Goal: Transaction & Acquisition: Purchase product/service

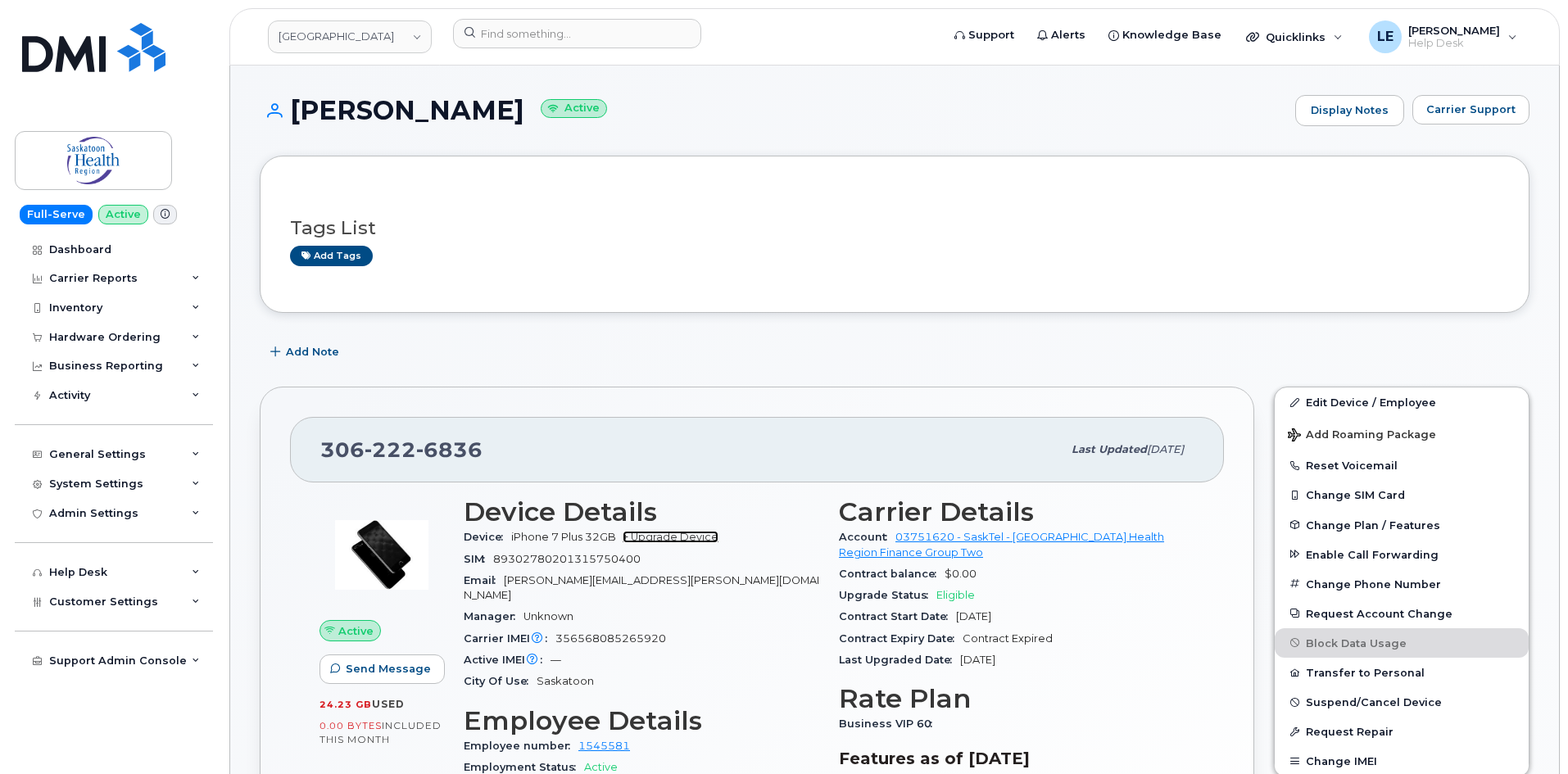
click at [671, 540] on link "+ Upgrade Device" at bounding box center [670, 537] width 96 height 12
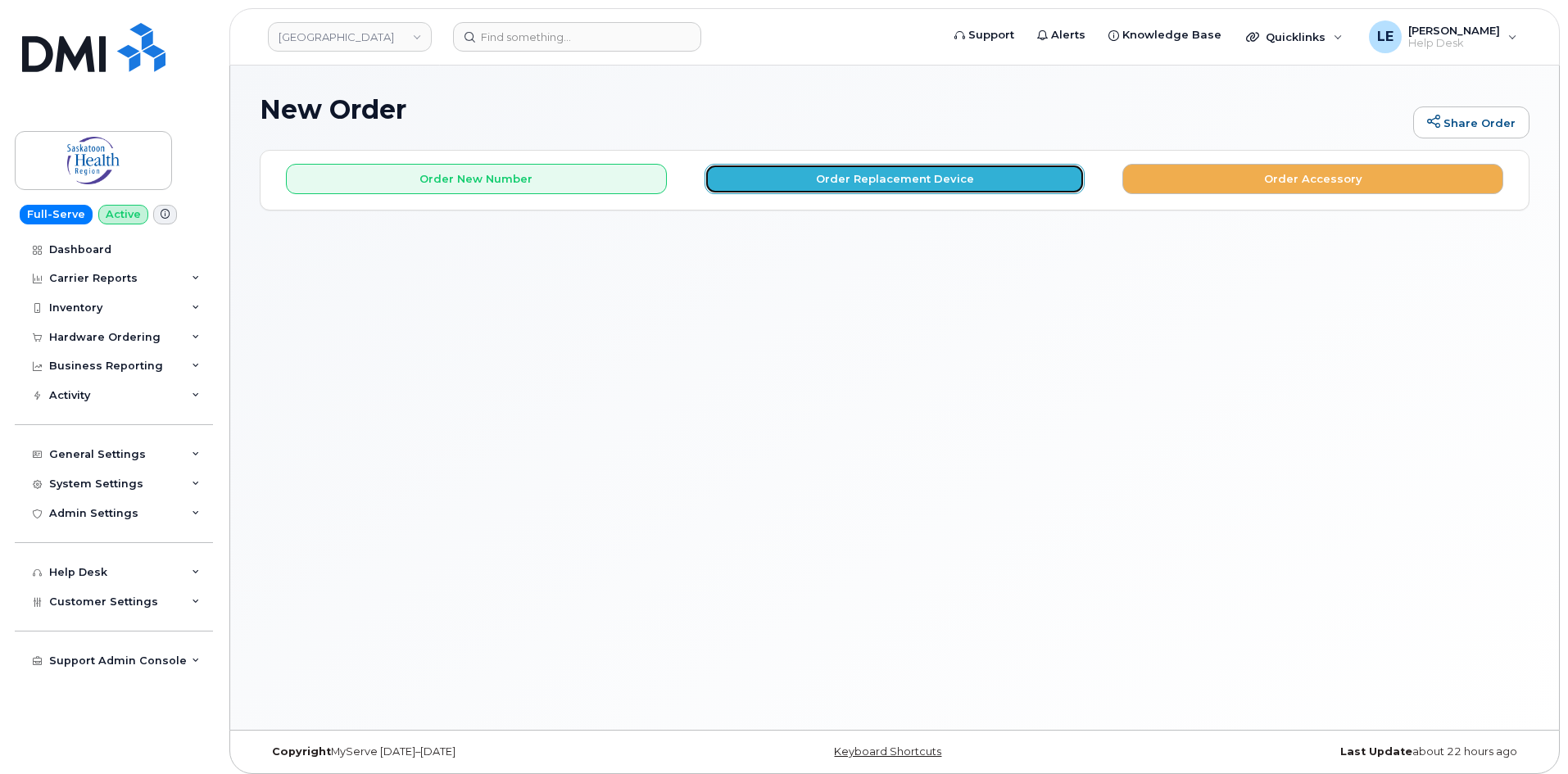
click at [850, 183] on button "Order Replacement Device" at bounding box center [894, 179] width 381 height 30
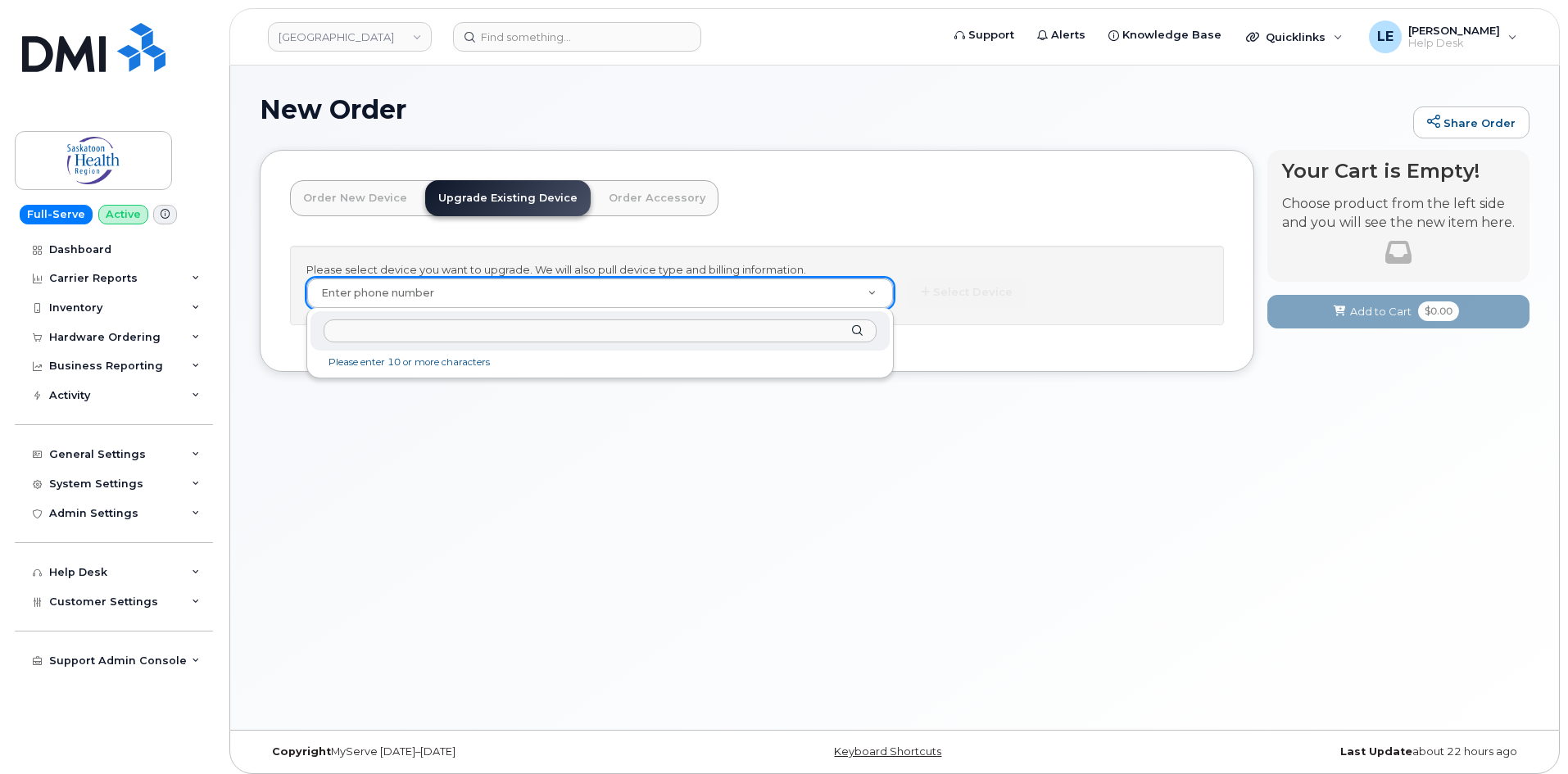
click at [368, 330] on input "text" at bounding box center [600, 332] width 553 height 24
paste input "306-222-6836"
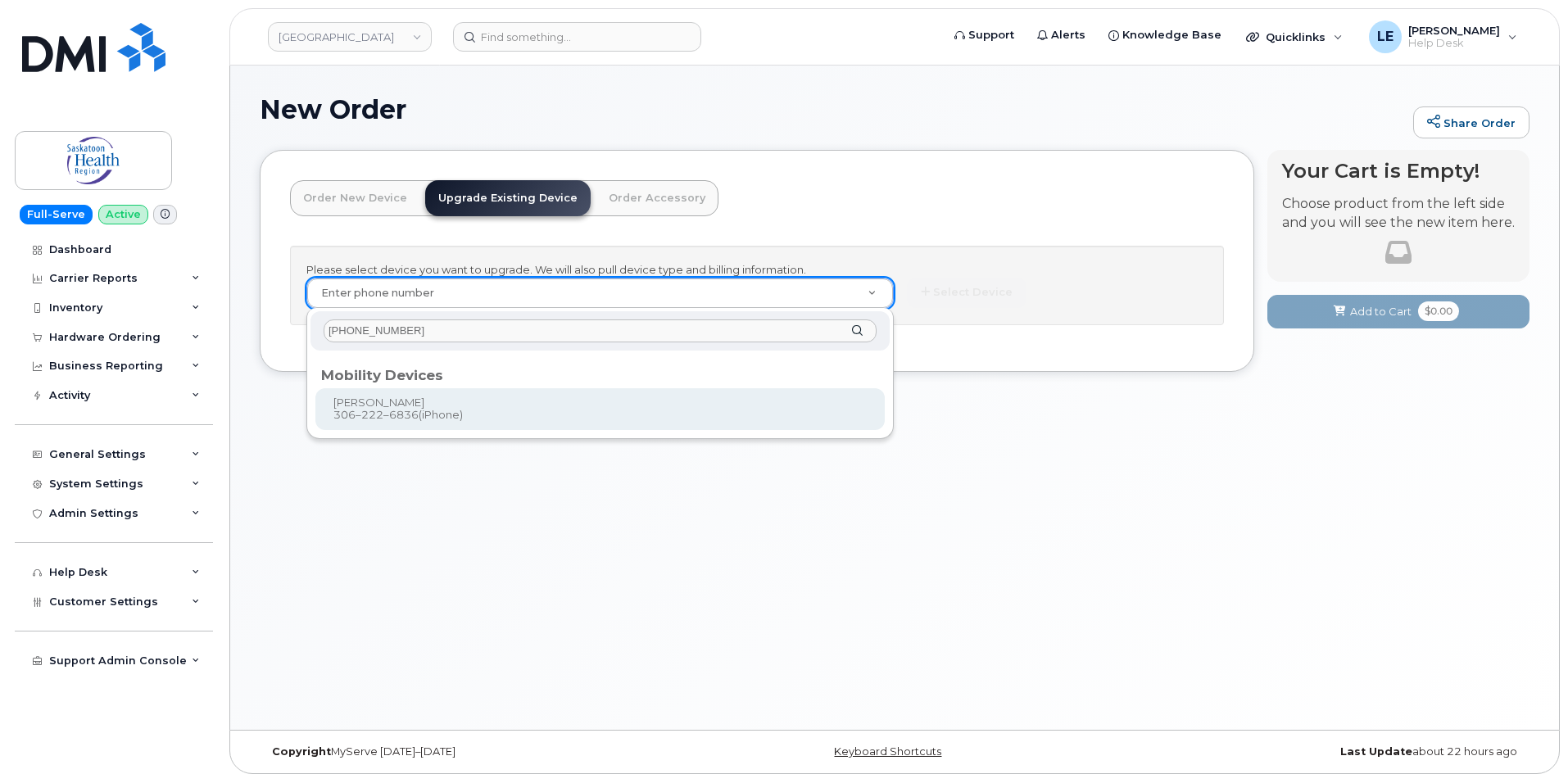
type input "306-222-6836"
type input "168442"
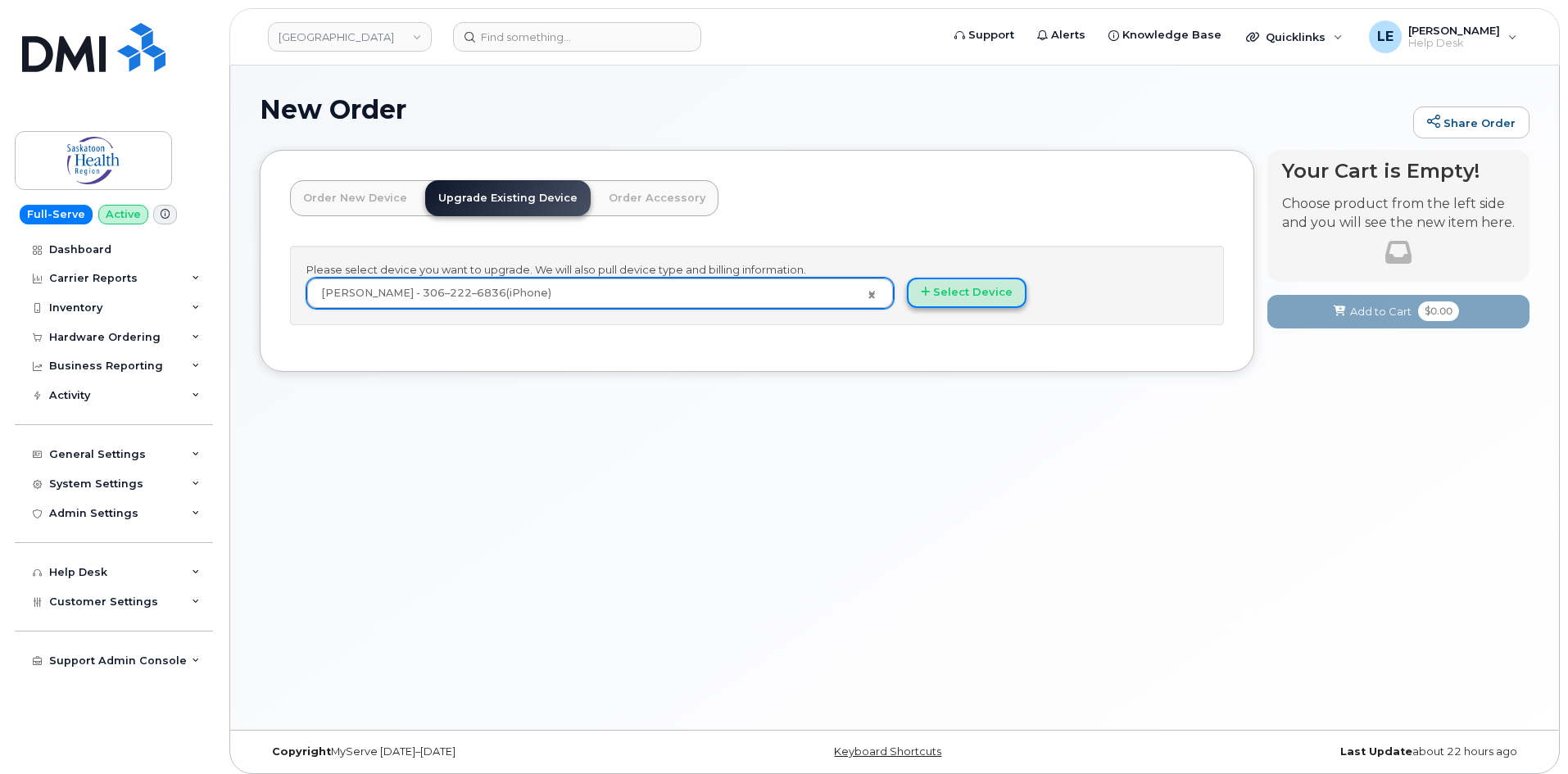
click at [961, 294] on button "Select Device" at bounding box center [967, 293] width 120 height 30
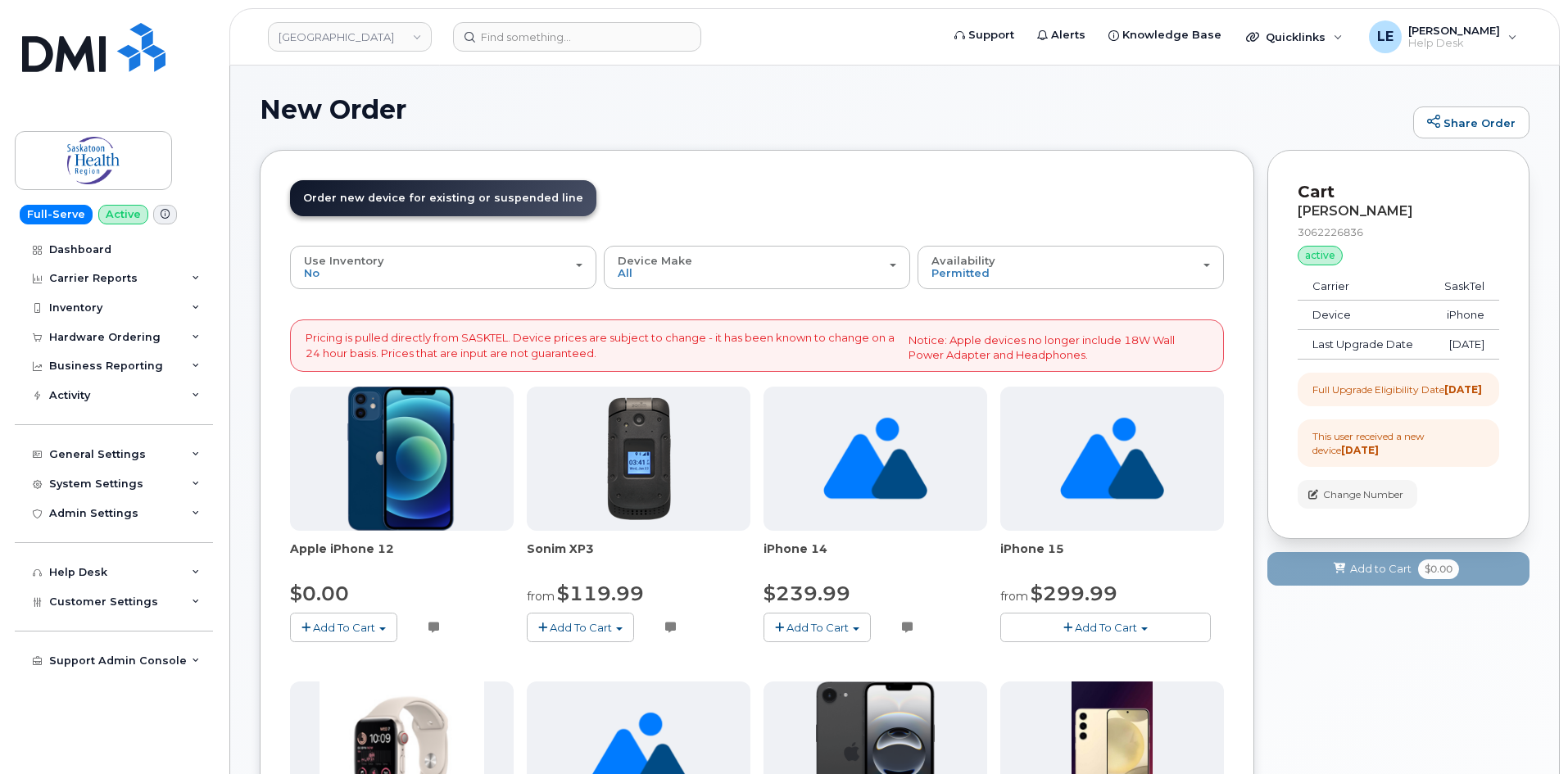
drag, startPoint x: 221, startPoint y: 0, endPoint x: 632, endPoint y: 82, distance: 419.1
drag, startPoint x: 1044, startPoint y: 595, endPoint x: 1133, endPoint y: 598, distance: 89.1
click at [1133, 598] on div "from $299.99" at bounding box center [1113, 594] width 224 height 28
click at [1110, 627] on span "Add To Cart" at bounding box center [1106, 627] width 62 height 13
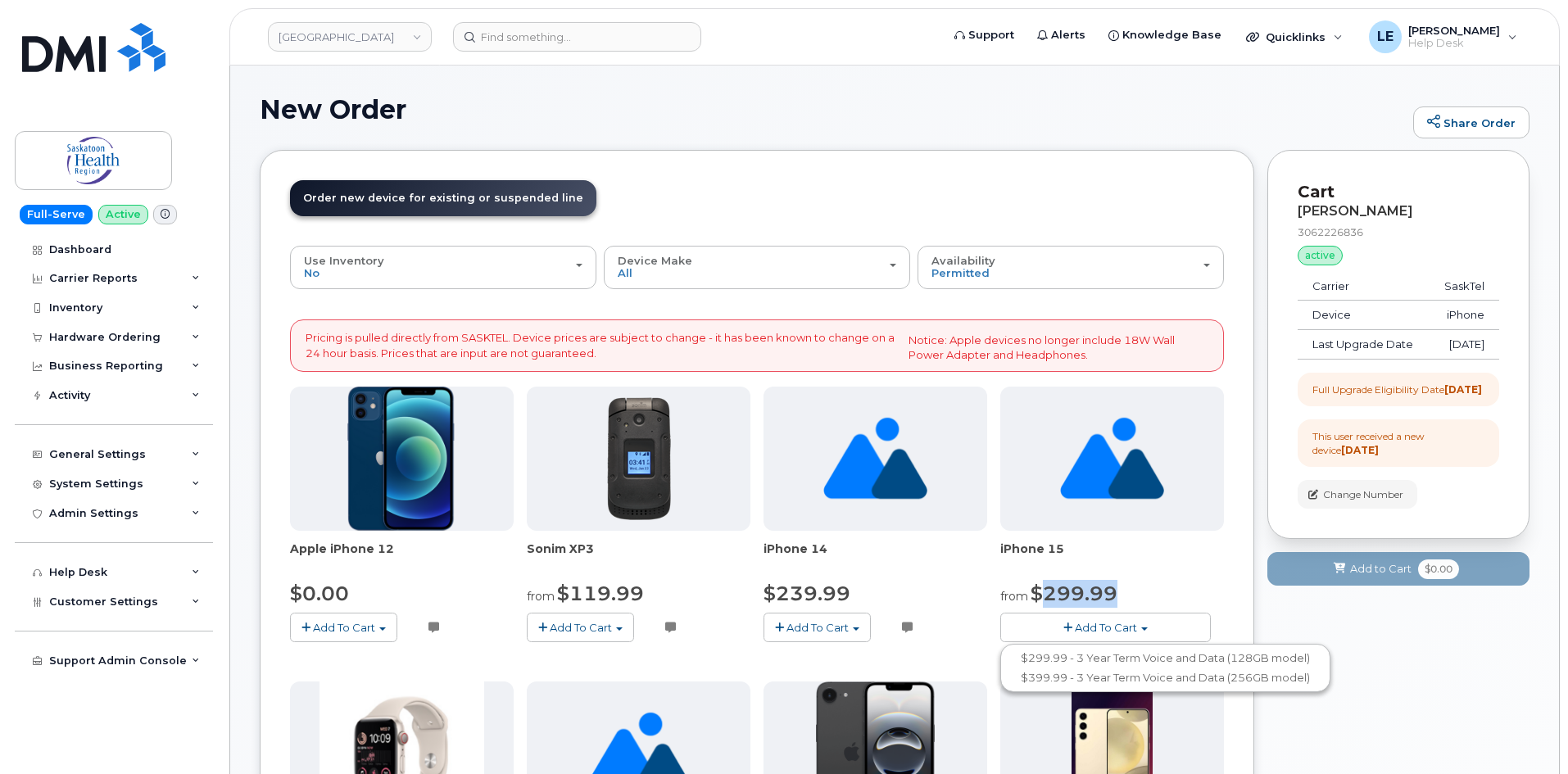
click at [1125, 567] on span "iPhone 15" at bounding box center [1113, 556] width 224 height 33
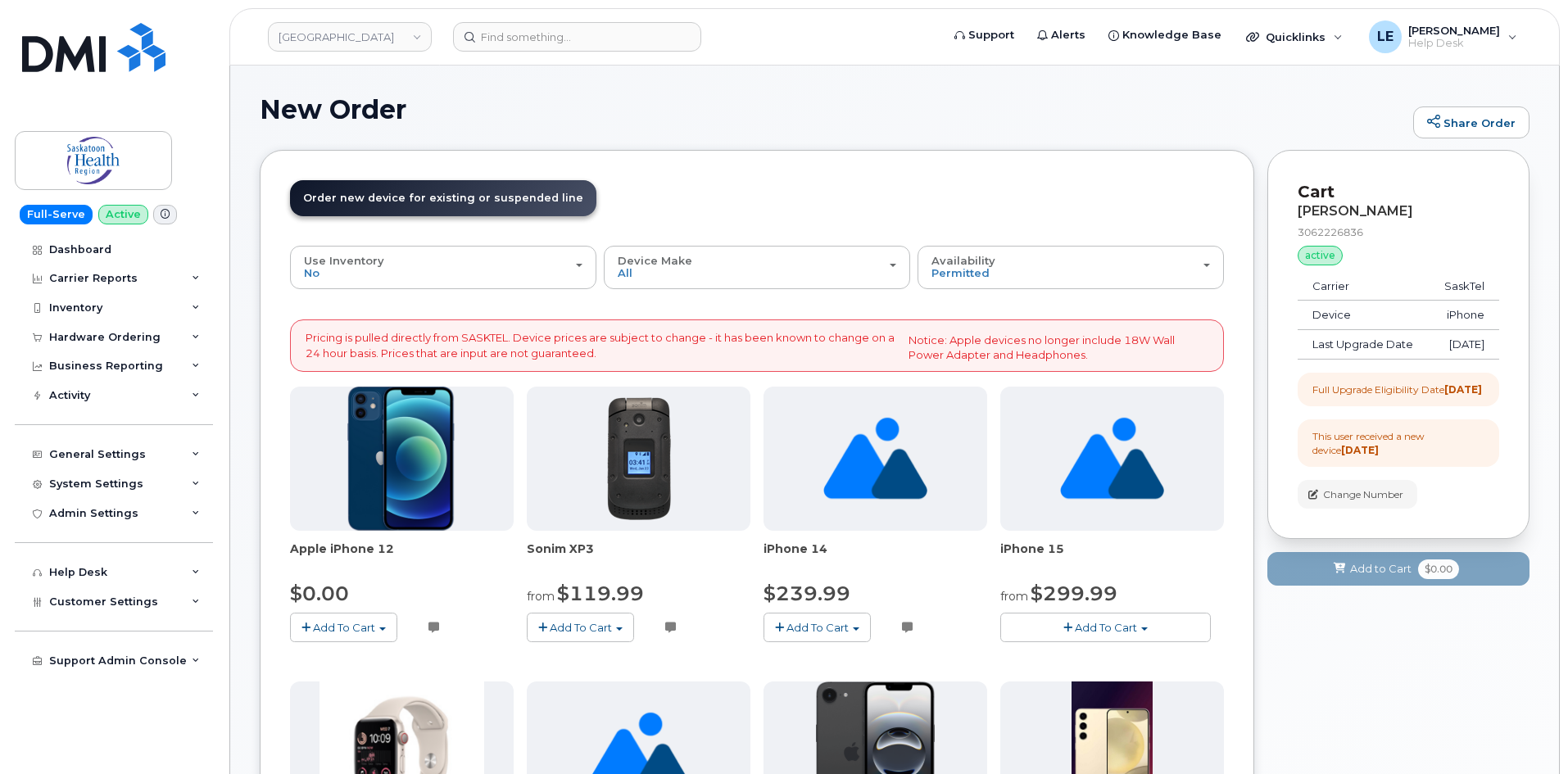
click at [614, 185] on header "Order New Device Upgrade Existing Device Order Accessory Order new device and n…" at bounding box center [756, 213] width 934 height 66
click at [474, 190] on link "Order new device and new line Order new device for existing or suspended line O…" at bounding box center [442, 198] width 307 height 36
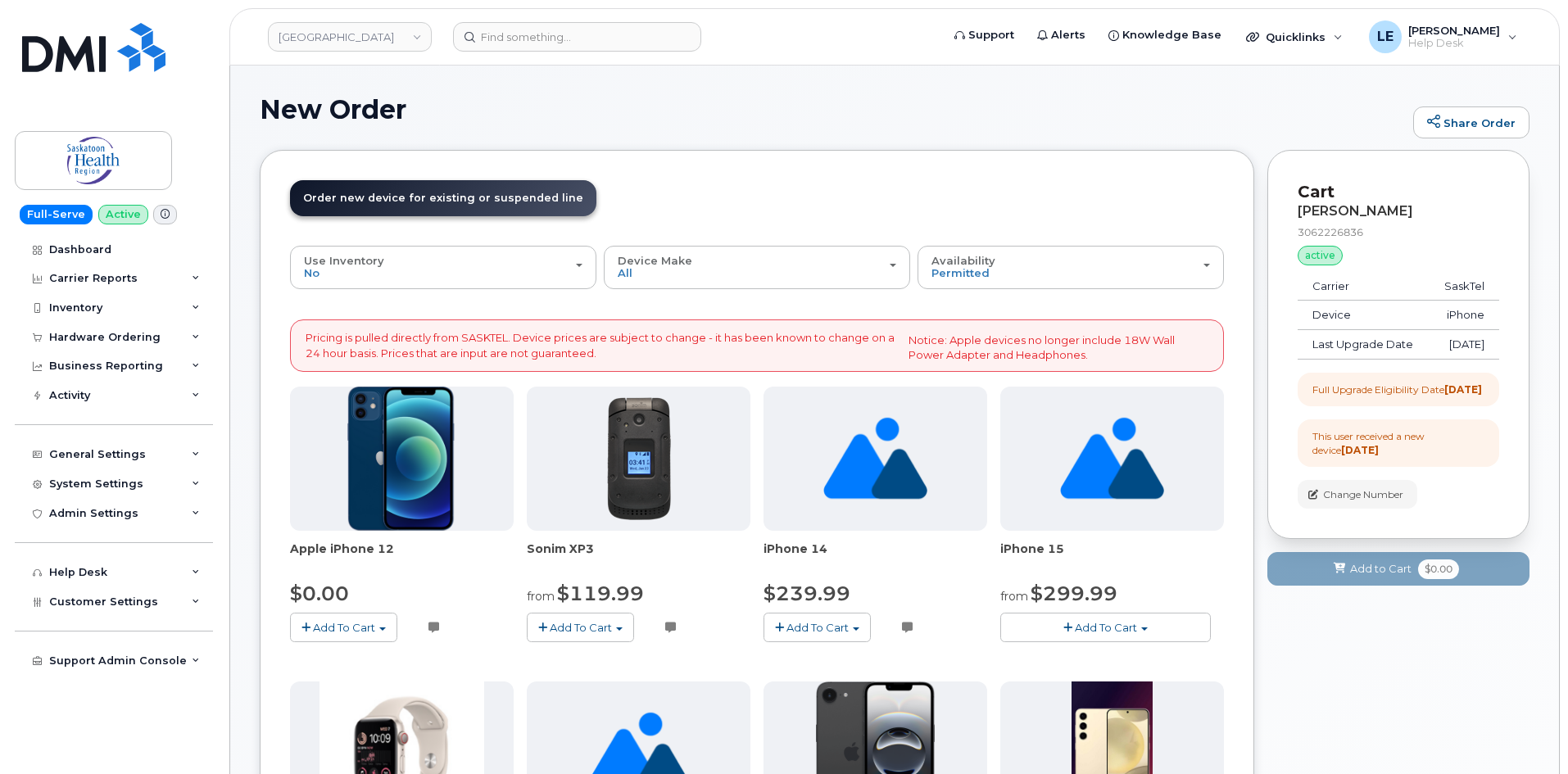
click at [403, 211] on link "Order new device and new line Order new device for existing or suspended line O…" at bounding box center [442, 198] width 307 height 36
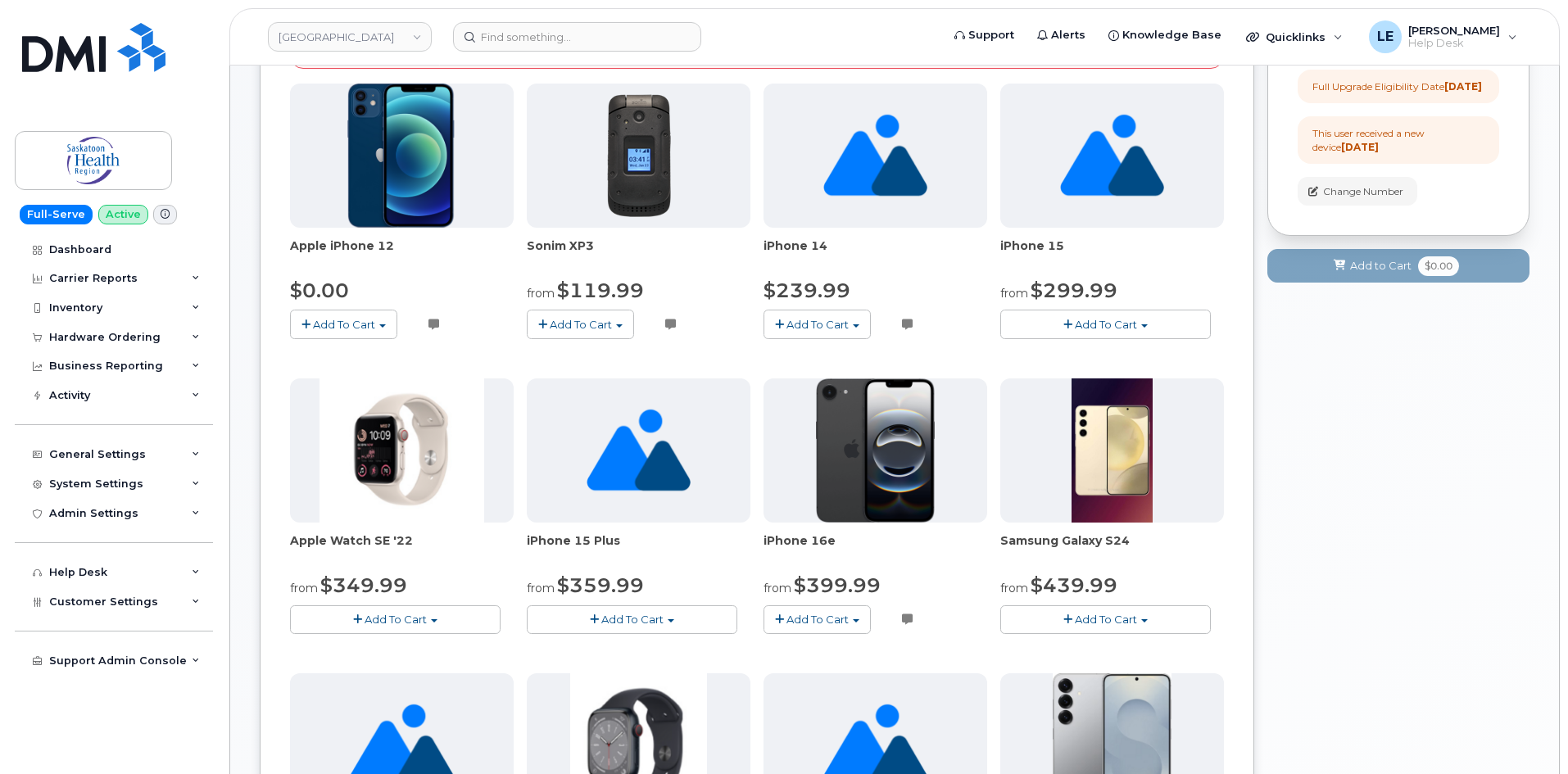
scroll to position [328, 0]
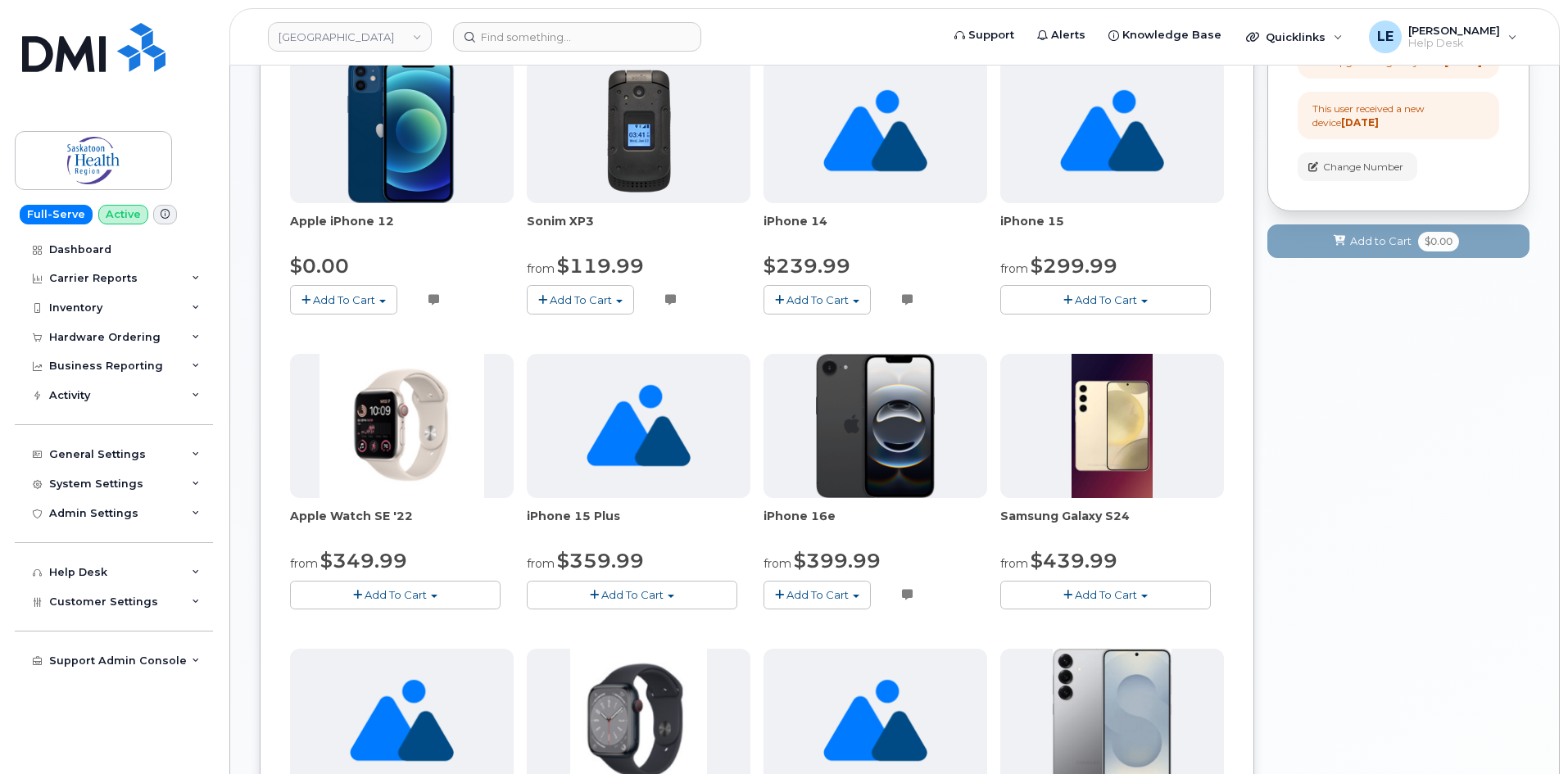
click at [369, 304] on span "Add To Cart" at bounding box center [344, 300] width 62 height 13
click at [360, 332] on link "$0.00 - 3 Year Term Voice and Data (64GB)" at bounding box center [424, 331] width 262 height 21
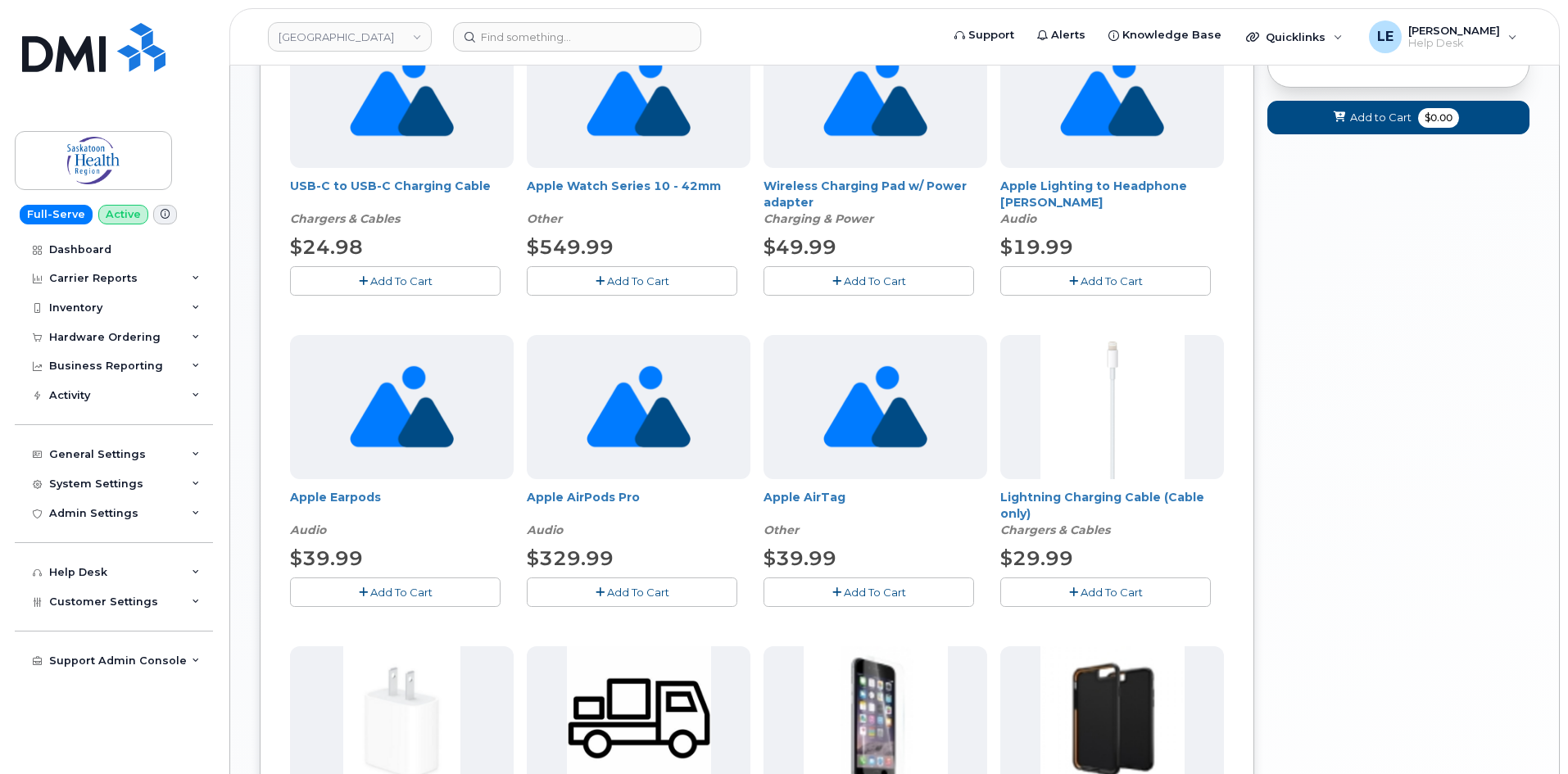
scroll to position [983, 0]
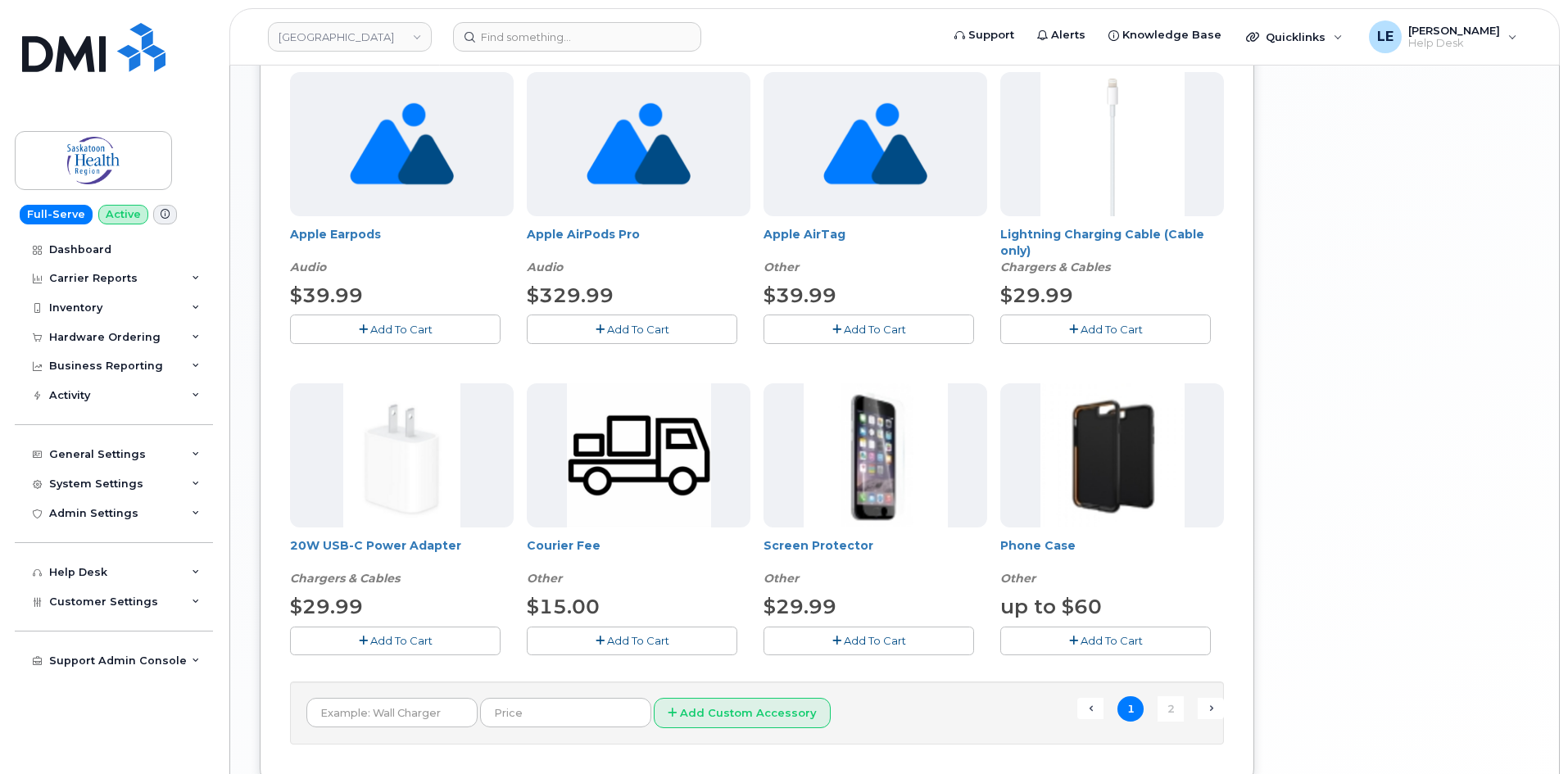
click at [1077, 645] on icon "button" at bounding box center [1073, 641] width 9 height 11
click at [890, 645] on span "Add To Cart" at bounding box center [875, 640] width 62 height 13
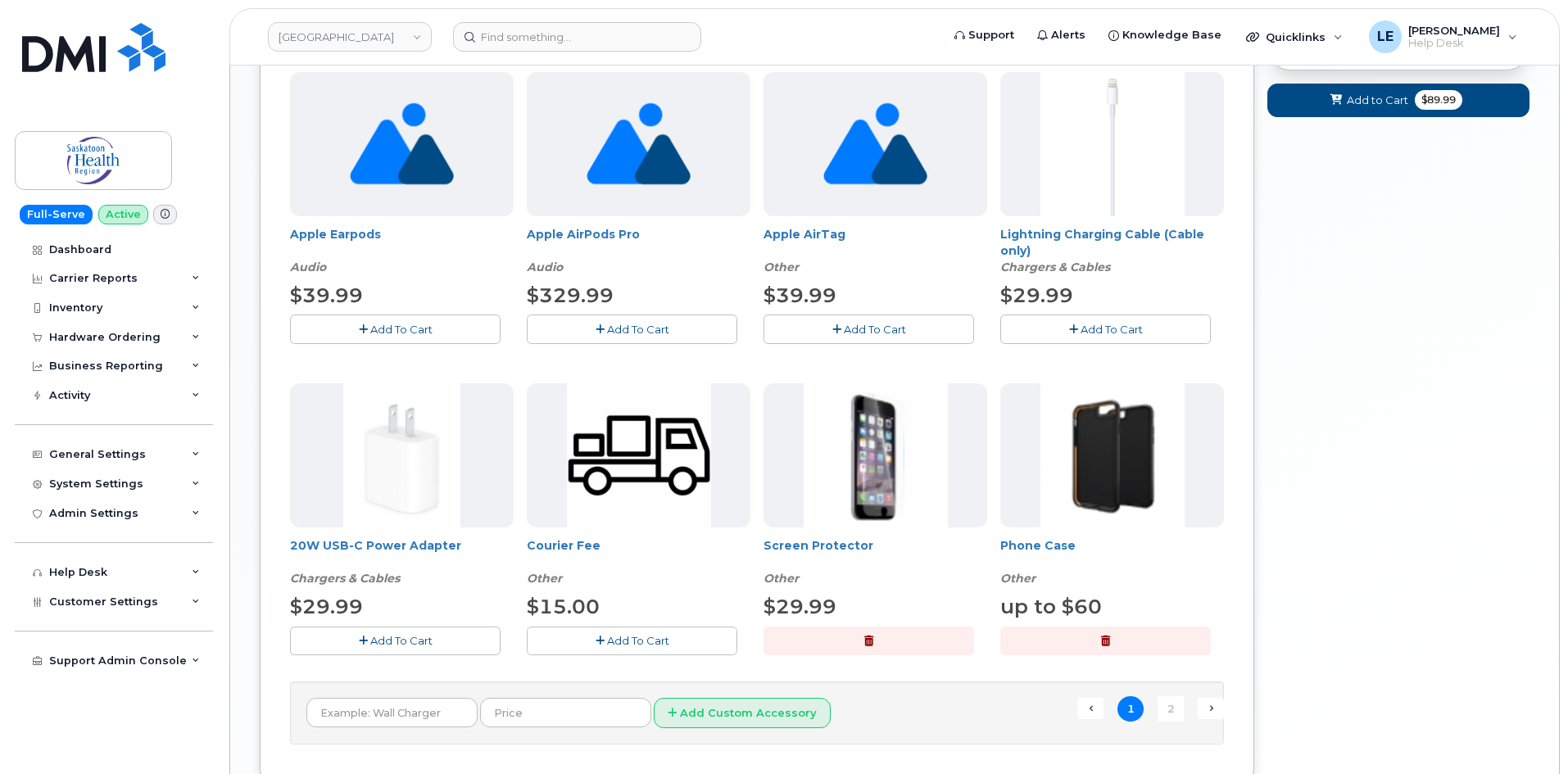
drag, startPoint x: 377, startPoint y: 630, endPoint x: 345, endPoint y: 624, distance: 32.6
click at [372, 630] on button "Add To Cart" at bounding box center [394, 641] width 211 height 29
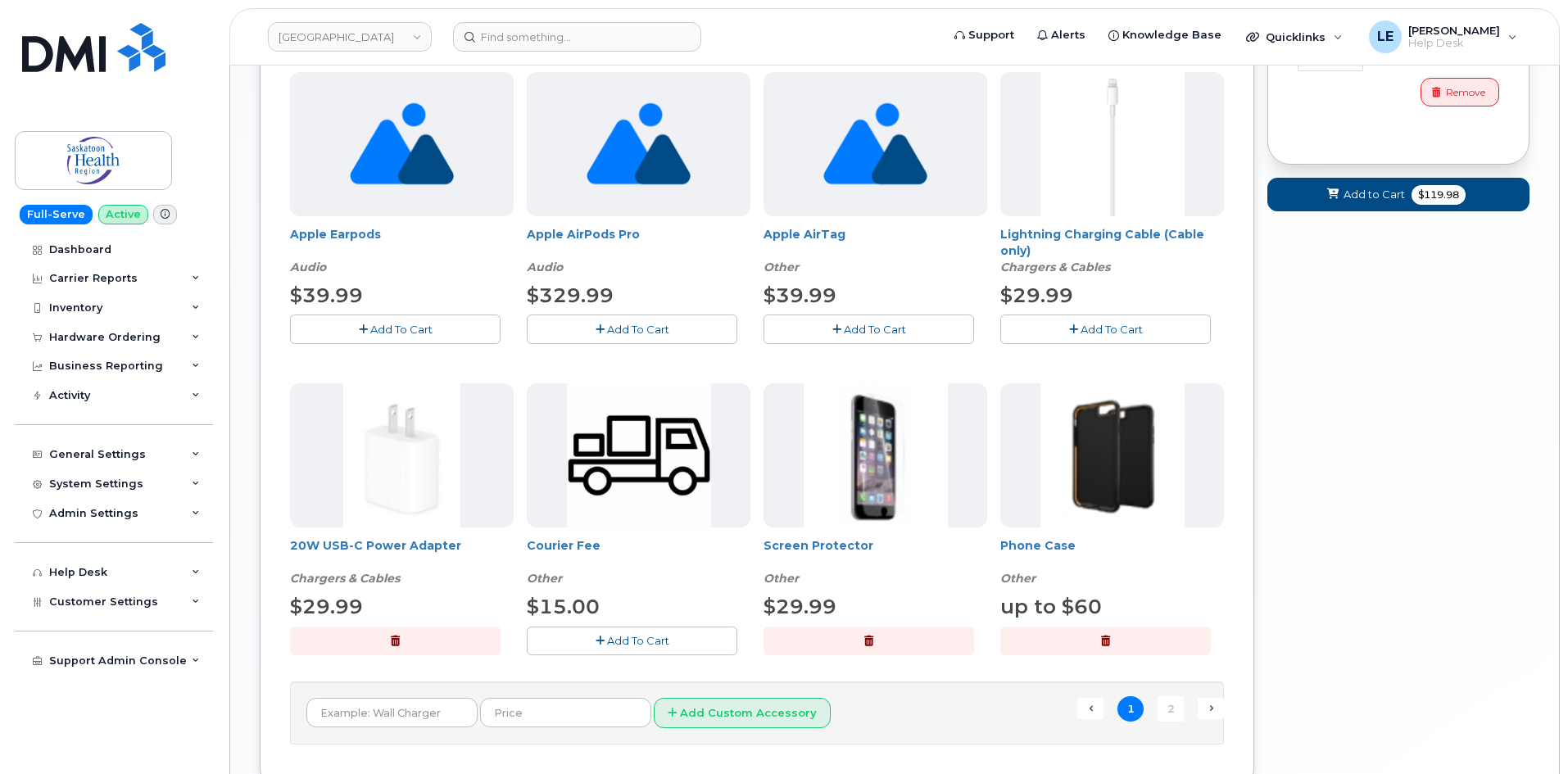
click at [1068, 320] on button "Add To Cart" at bounding box center [1106, 329] width 211 height 29
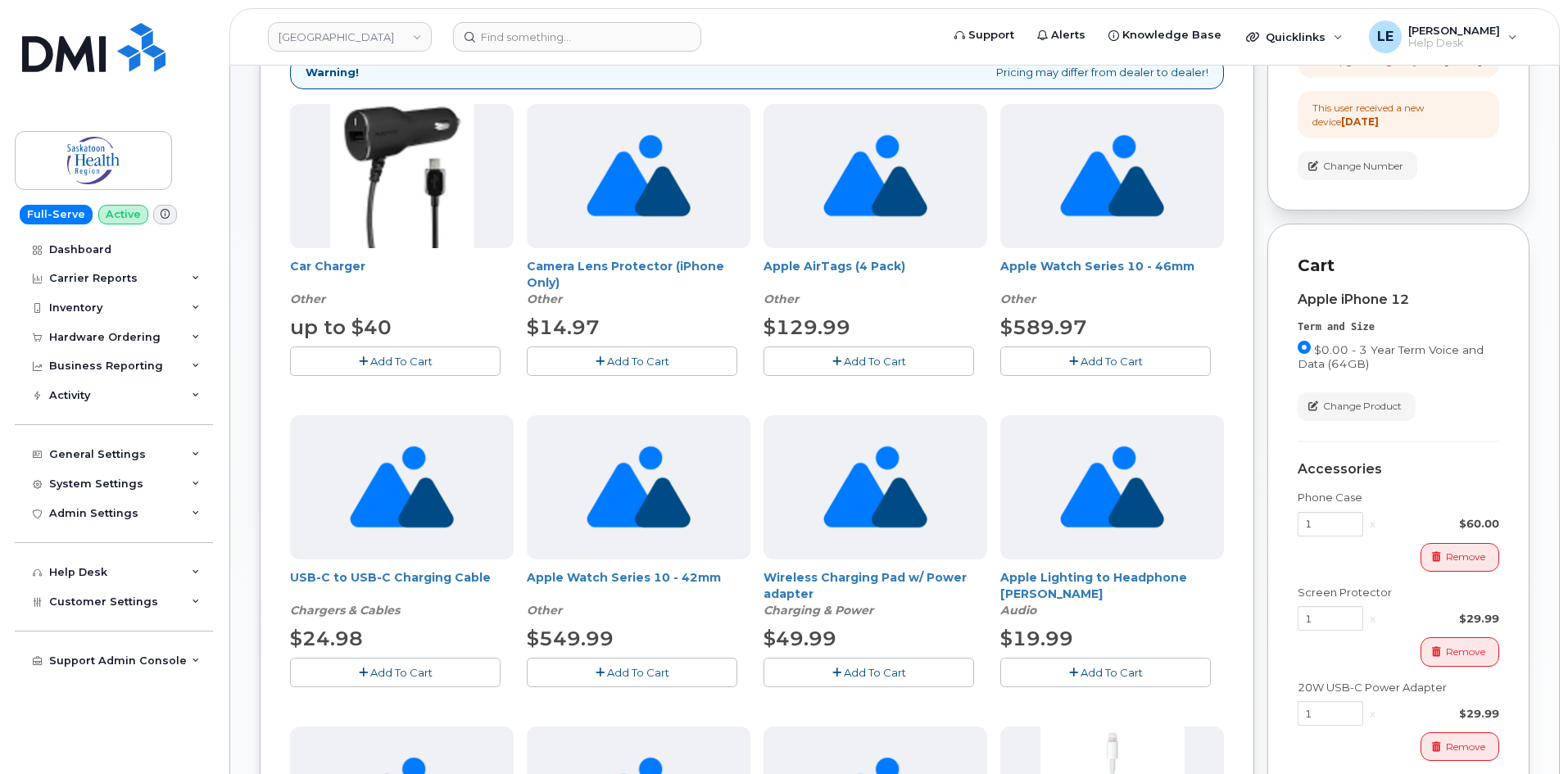
scroll to position [328, 0]
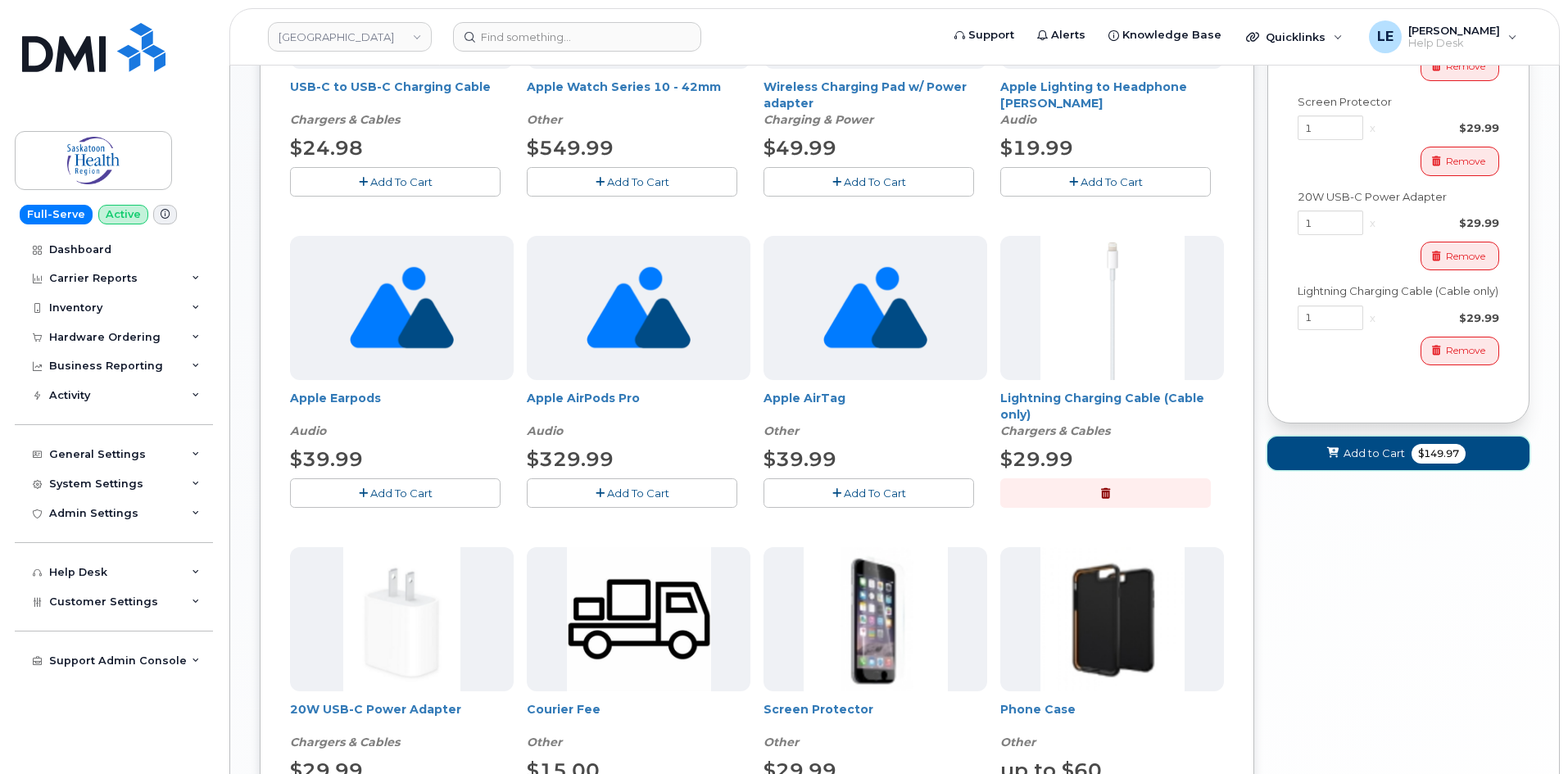
click at [1355, 461] on span "Add to Cart" at bounding box center [1374, 453] width 62 height 16
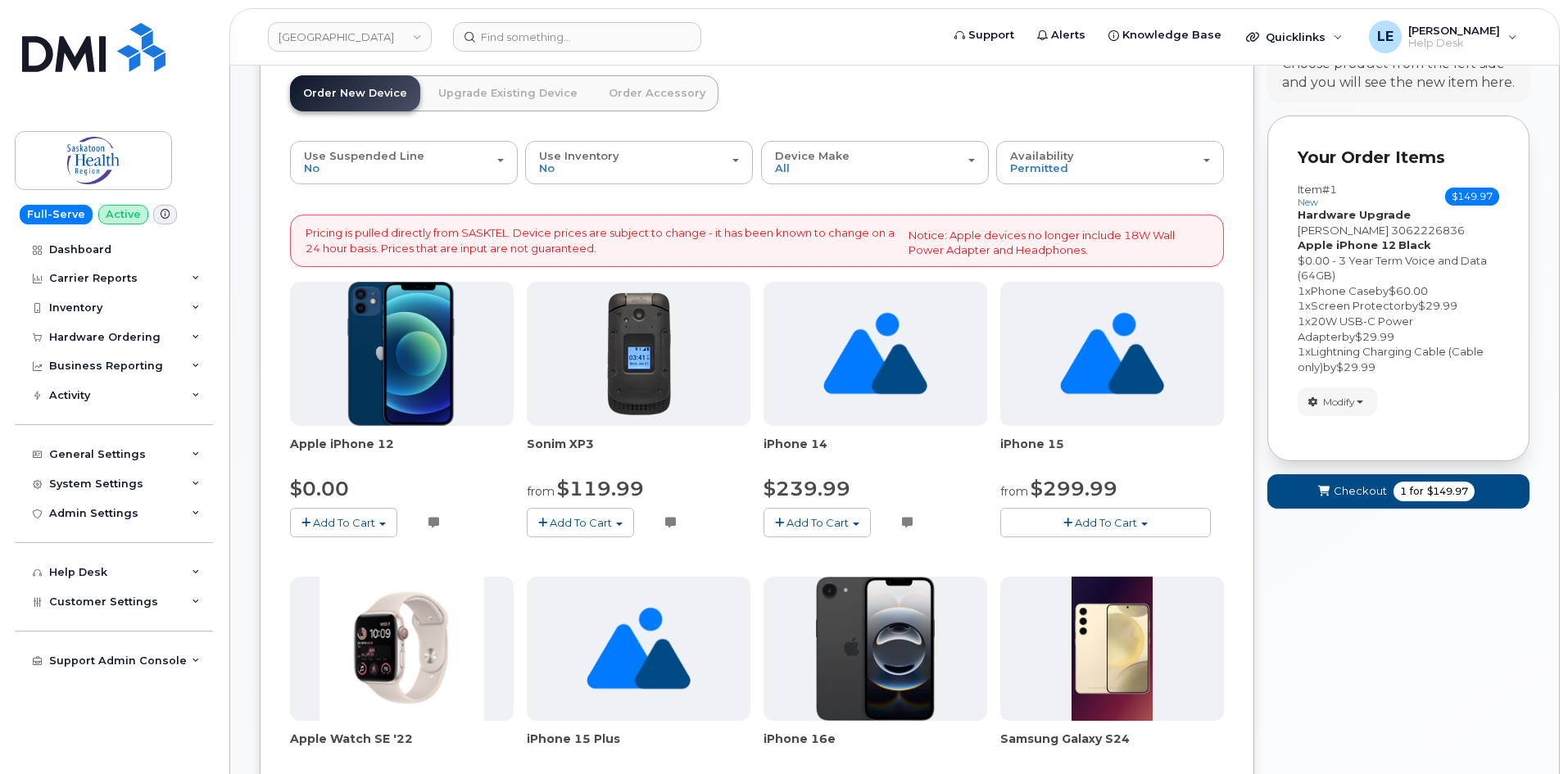
scroll to position [0, 0]
click at [1333, 501] on button "Checkout 1 for $149.97" at bounding box center [1398, 491] width 262 height 34
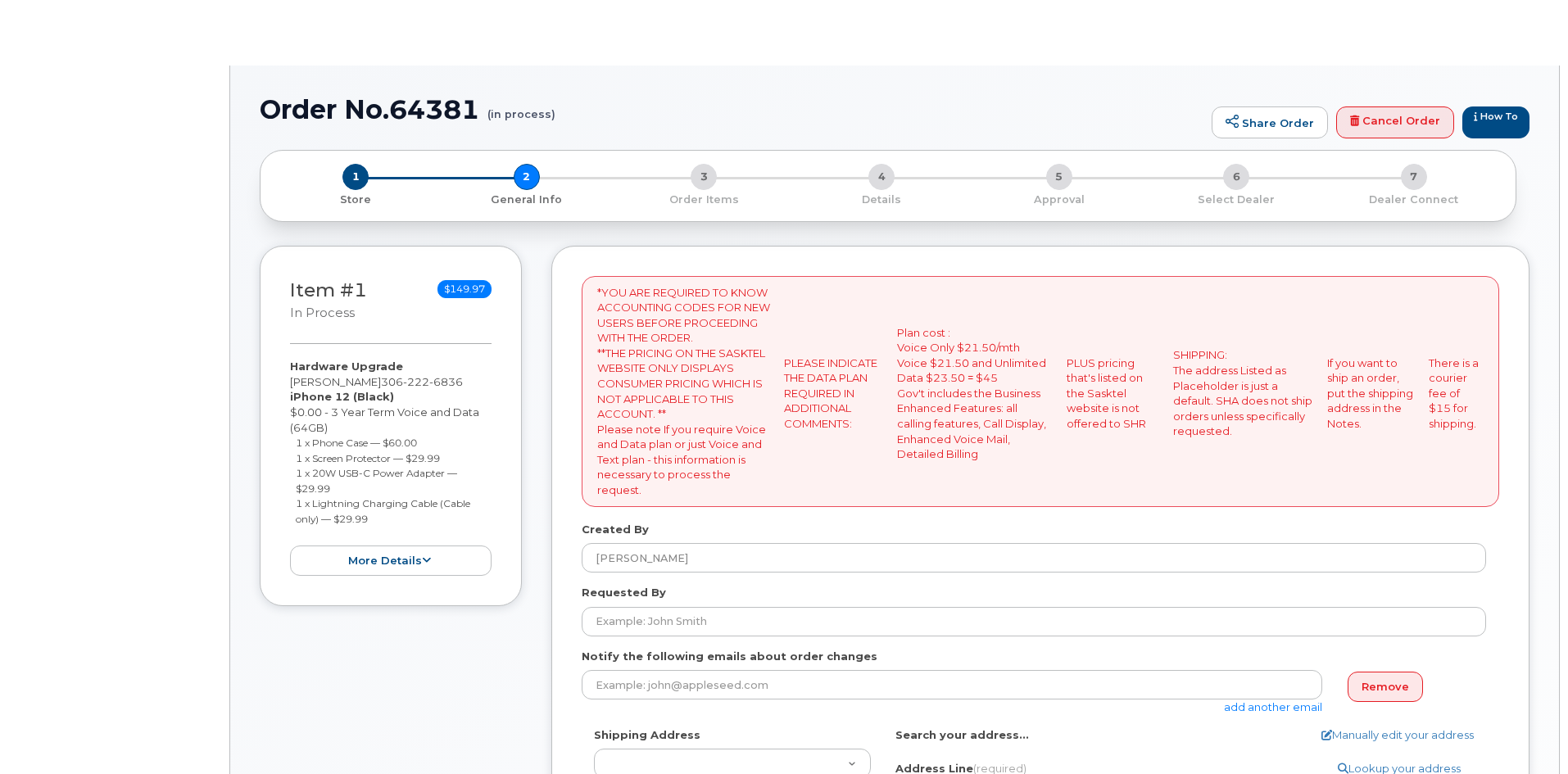
type textarea "[STREET_ADDRESS] [STREET_ADDRESS]"
select select
